Goal: Navigation & Orientation: Find specific page/section

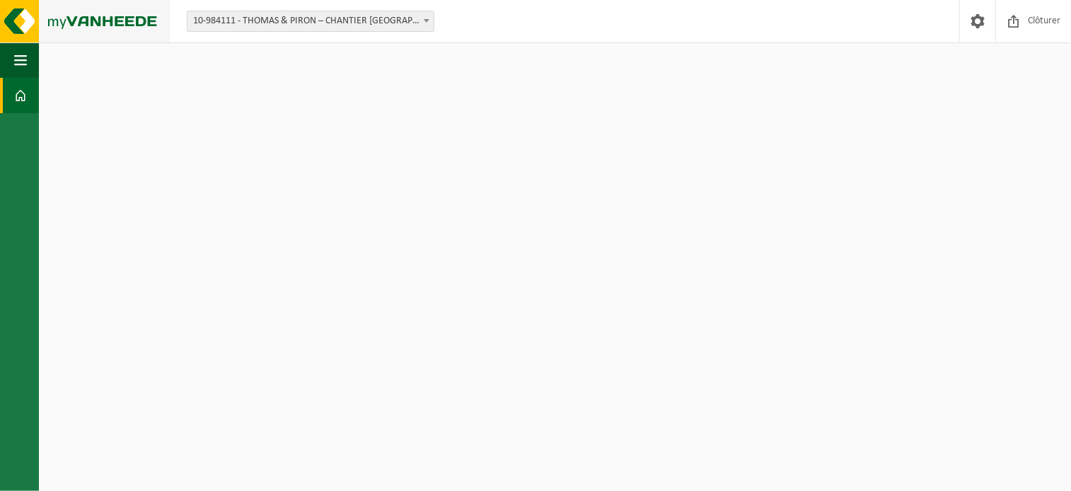
click at [23, 35] on img at bounding box center [85, 21] width 170 height 42
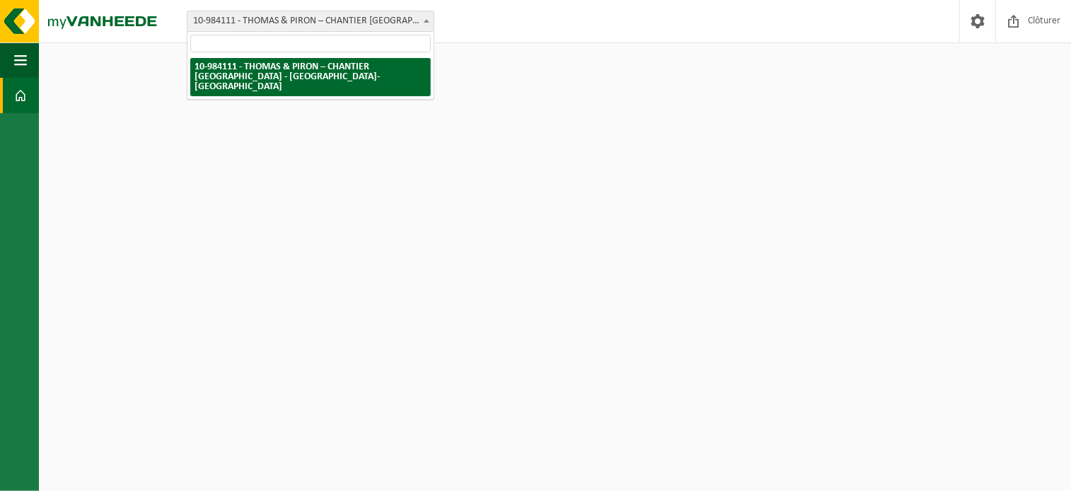
click at [322, 21] on span "10-984111 - THOMAS & PIRON – CHANTIER [GEOGRAPHIC_DATA] - [GEOGRAPHIC_DATA]-[GE…" at bounding box center [310, 21] width 246 height 20
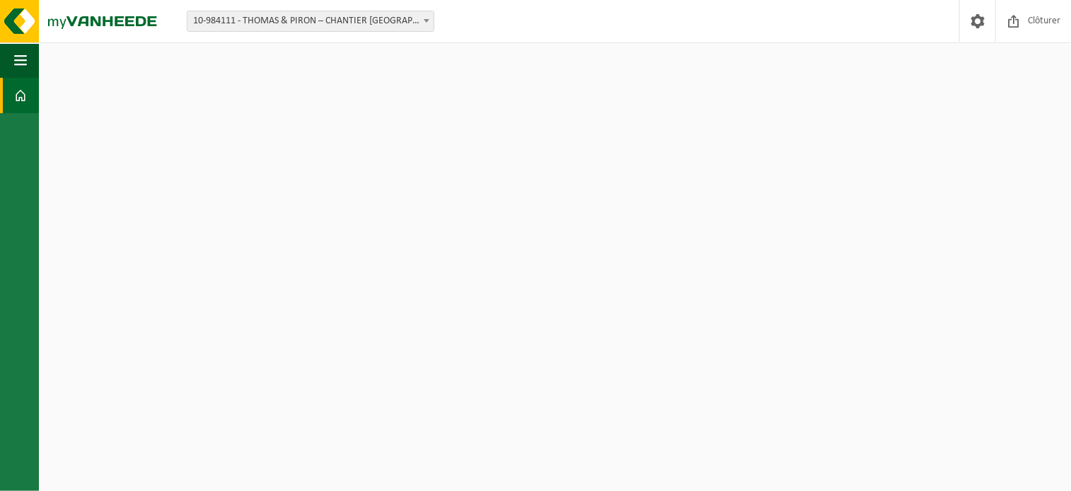
click at [322, 21] on span "10-984111 - THOMAS & PIRON – CHANTIER [GEOGRAPHIC_DATA] - [GEOGRAPHIC_DATA]-[GE…" at bounding box center [310, 21] width 246 height 20
click at [16, 57] on span "button" at bounding box center [20, 59] width 13 height 35
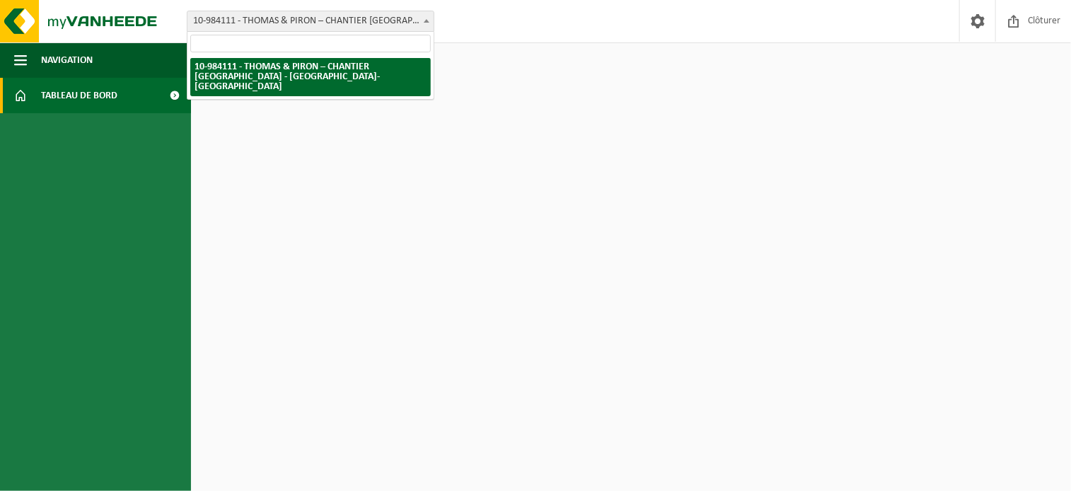
click at [395, 21] on span "10-984111 - THOMAS & PIRON – CHANTIER [GEOGRAPHIC_DATA] - [GEOGRAPHIC_DATA]-[GE…" at bounding box center [310, 21] width 246 height 20
type input "1"
click at [35, 99] on link "Tableau de bord" at bounding box center [95, 95] width 191 height 35
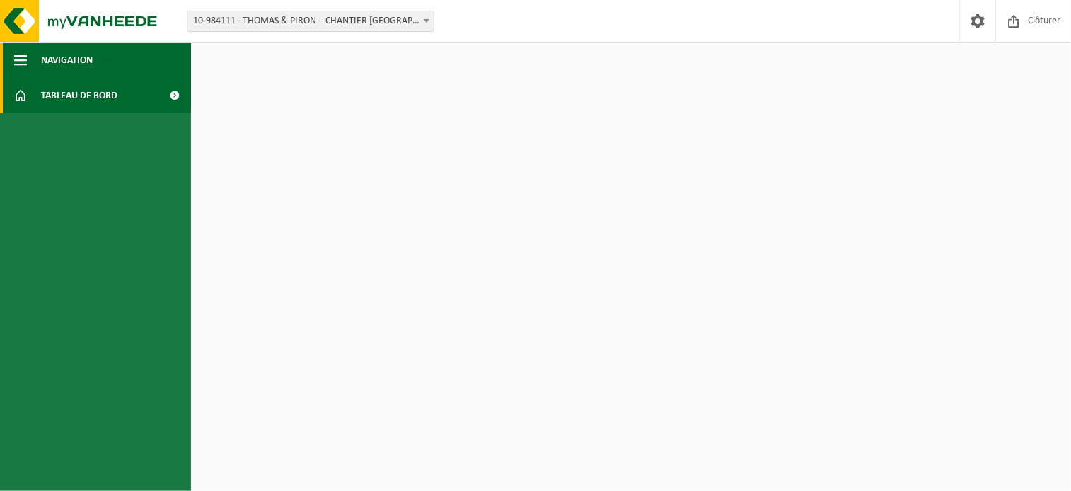
click at [33, 67] on button "Navigation" at bounding box center [95, 59] width 191 height 35
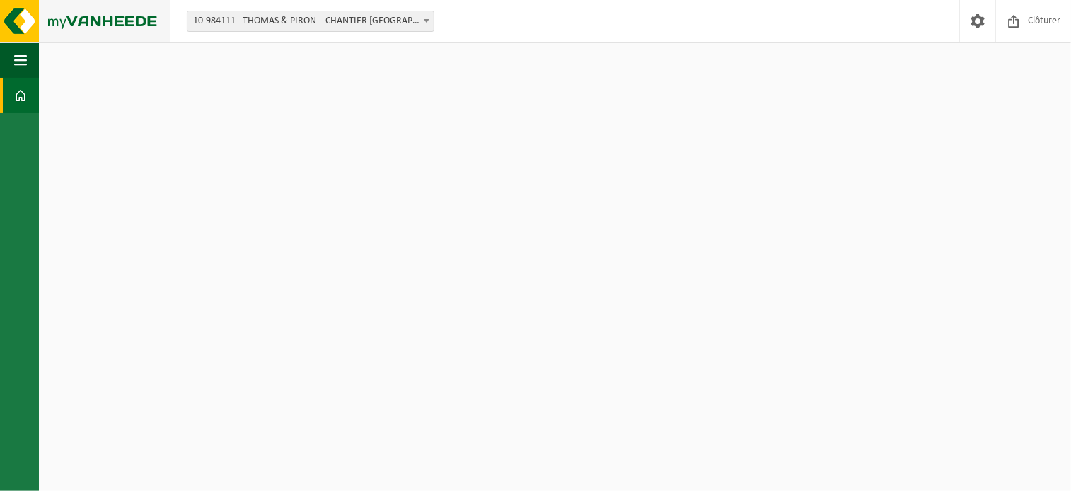
click at [22, 16] on img at bounding box center [85, 21] width 170 height 42
click at [20, 59] on span "button" at bounding box center [20, 59] width 13 height 35
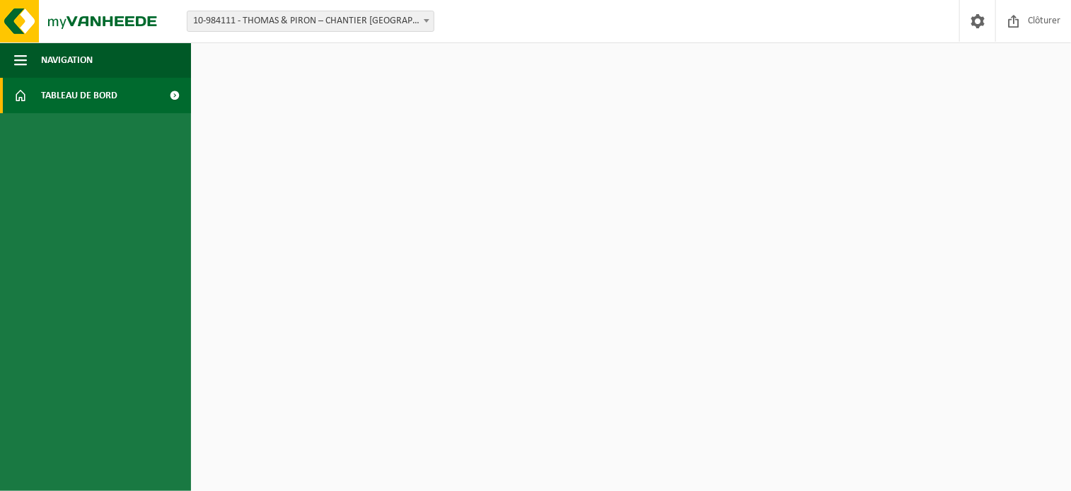
click at [54, 94] on span "Tableau de bord" at bounding box center [79, 95] width 76 height 35
click at [85, 55] on span "Navigation" at bounding box center [67, 59] width 52 height 35
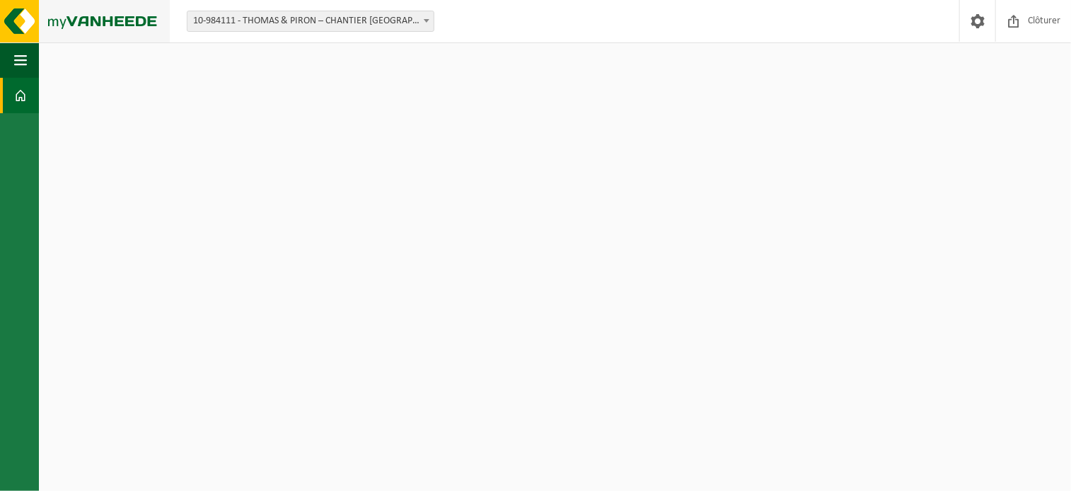
click at [76, 22] on img at bounding box center [85, 21] width 170 height 42
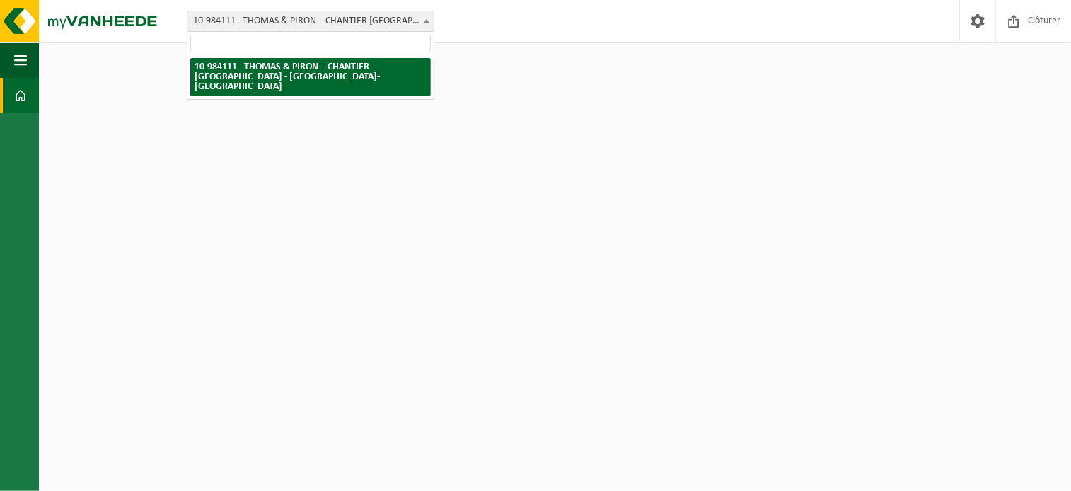
click at [429, 21] on b at bounding box center [427, 21] width 6 height 4
click at [639, 134] on html "Site: 10-984111 - THOMAS & PIRON – CHANTIER LOUVAIN-LA-NEUVE LLNCISE2 - OTTIGNI…" at bounding box center [535, 245] width 1071 height 491
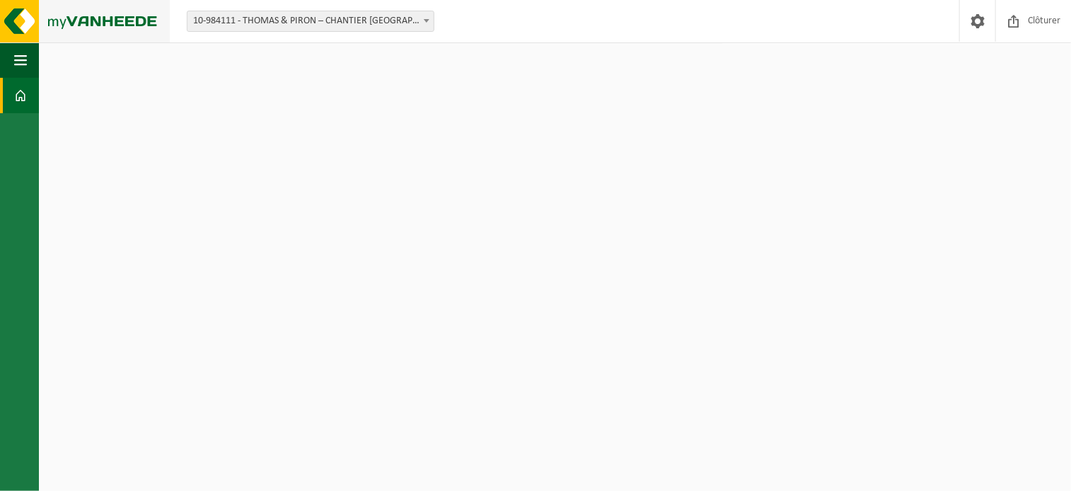
click at [68, 23] on img at bounding box center [85, 21] width 170 height 42
click at [14, 20] on img at bounding box center [85, 21] width 170 height 42
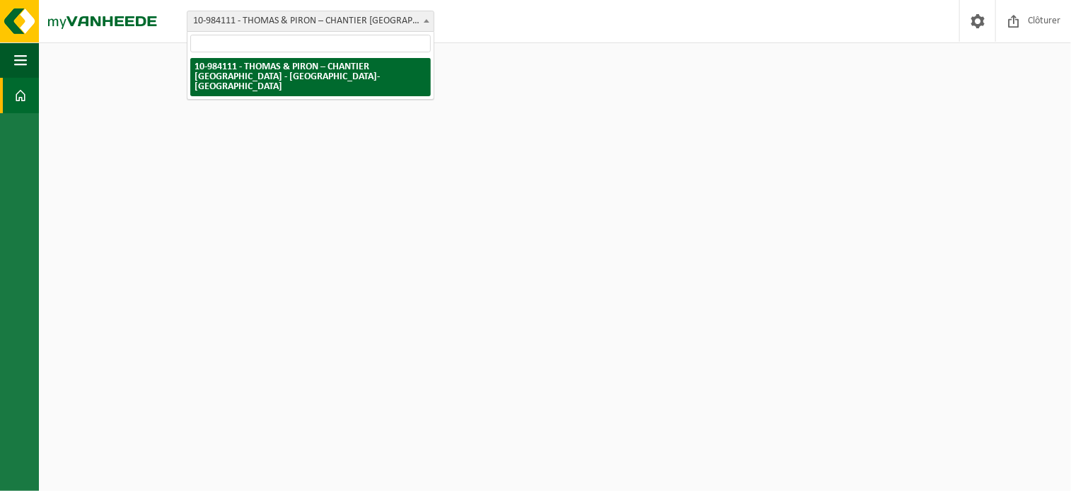
click at [281, 23] on span "10-984111 - THOMAS & PIRON – CHANTIER [GEOGRAPHIC_DATA] - [GEOGRAPHIC_DATA]-[GE…" at bounding box center [310, 21] width 246 height 20
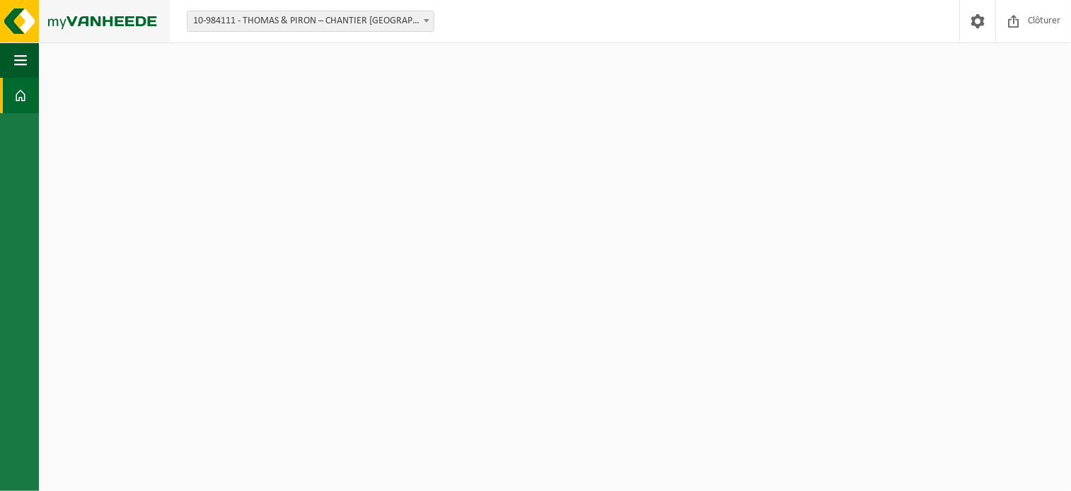
click at [126, 20] on img at bounding box center [85, 21] width 170 height 42
click at [22, 62] on span "button" at bounding box center [20, 59] width 13 height 35
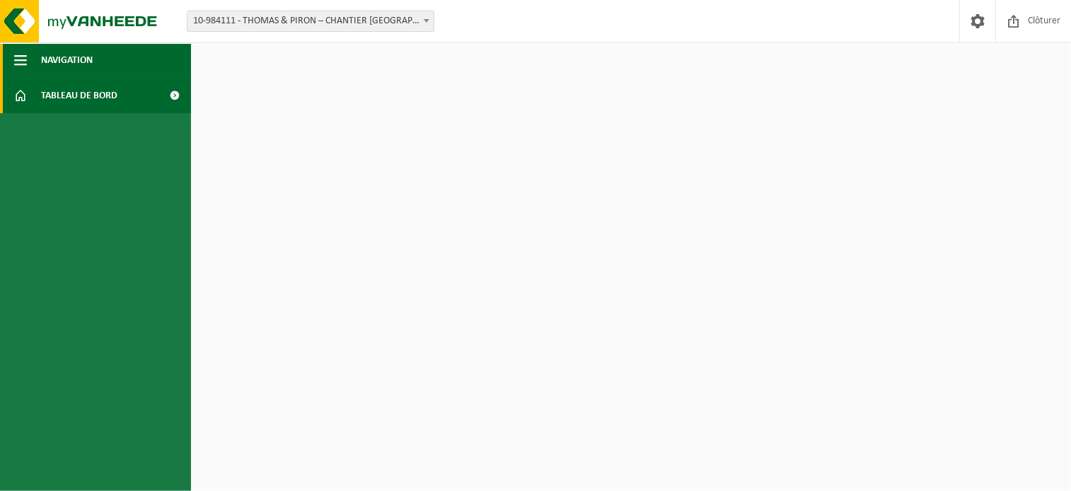
click at [62, 58] on span "Navigation" at bounding box center [67, 59] width 52 height 35
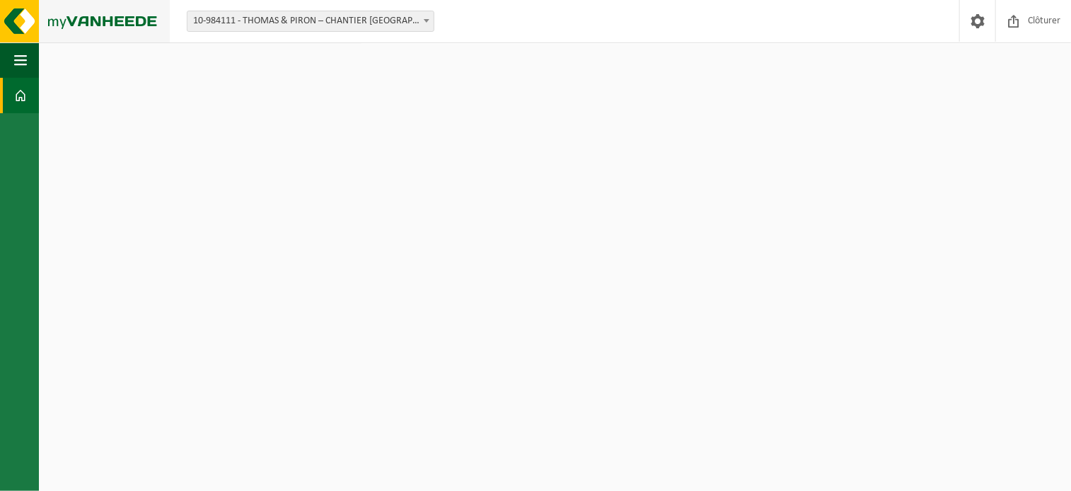
click at [18, 23] on img at bounding box center [85, 21] width 170 height 42
